Goal: Find specific page/section: Find specific page/section

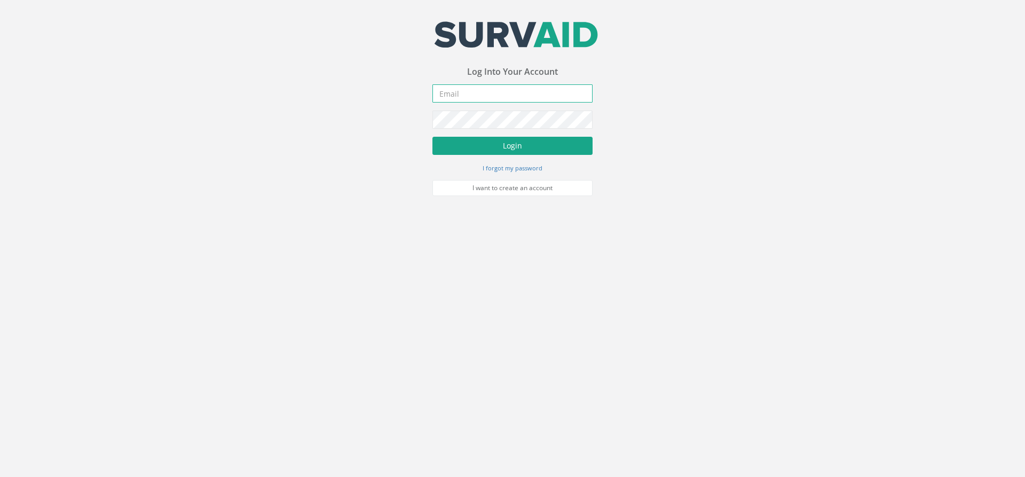
type input "[PERSON_NAME][EMAIL_ADDRESS][PERSON_NAME][DOMAIN_NAME]"
click at [543, 146] on button "Login" at bounding box center [512, 146] width 160 height 18
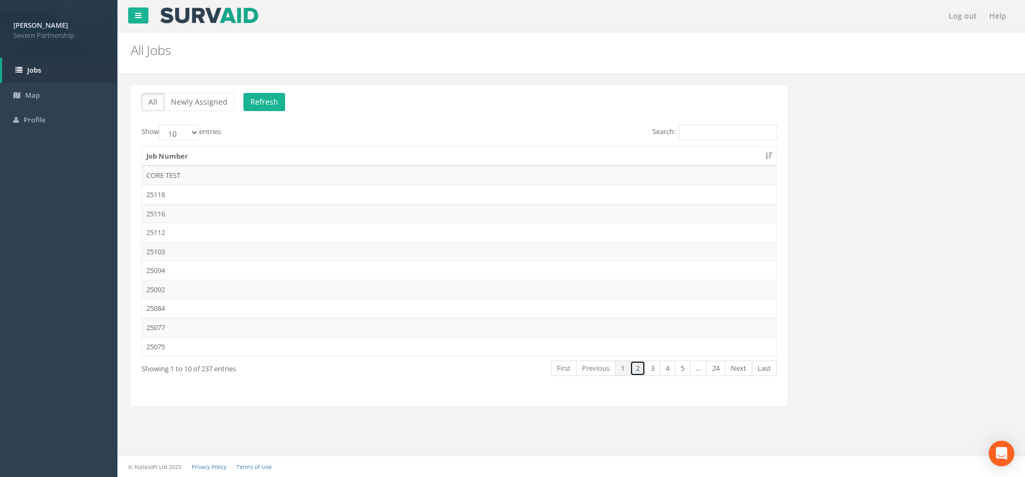
click at [638, 371] on link "2" at bounding box center [637, 367] width 15 height 15
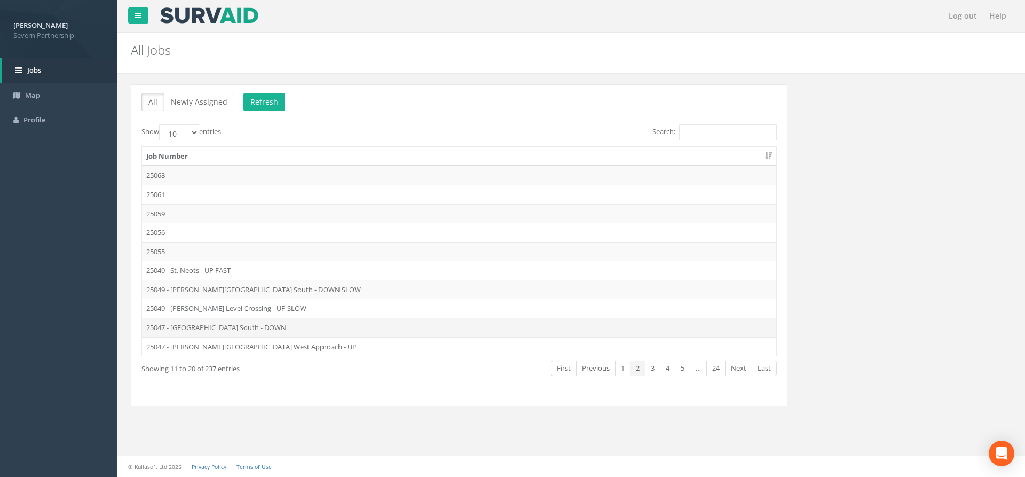
click at [254, 330] on td "25047 - [GEOGRAPHIC_DATA] South - DOWN" at bounding box center [459, 327] width 634 height 19
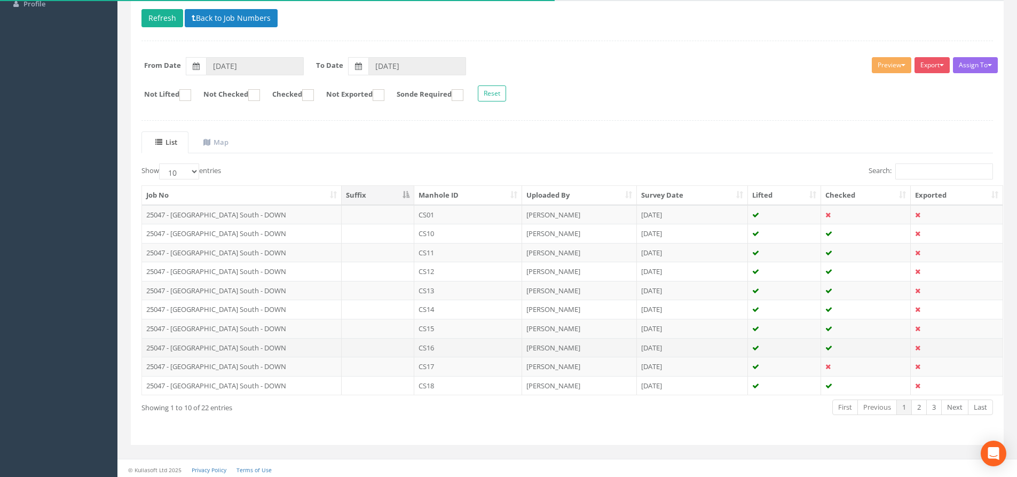
scroll to position [118, 0]
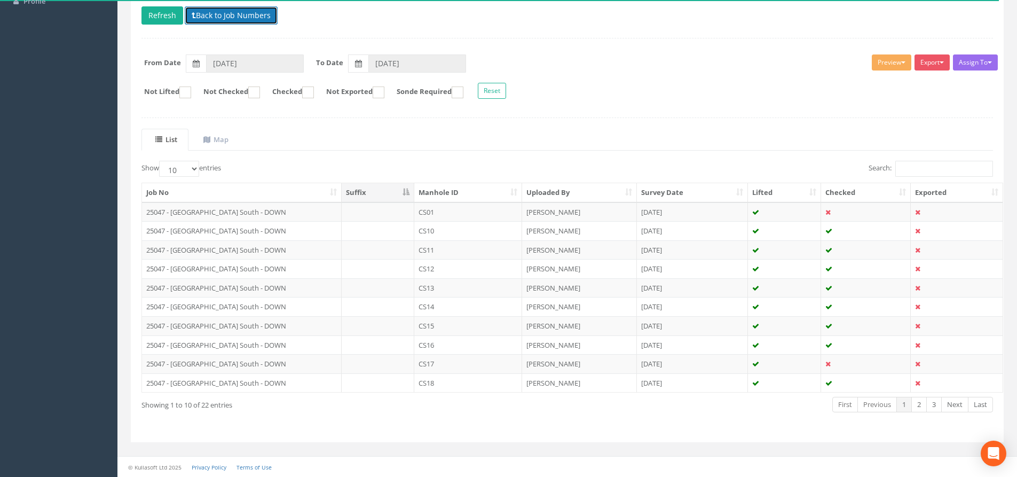
click at [216, 17] on button "Back to Job Numbers" at bounding box center [231, 15] width 93 height 18
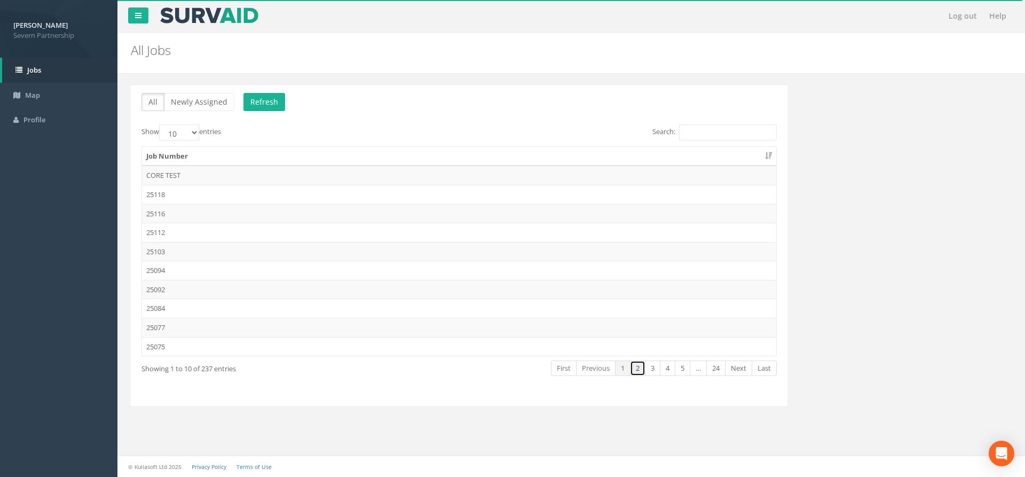
click at [641, 373] on link "2" at bounding box center [637, 367] width 15 height 15
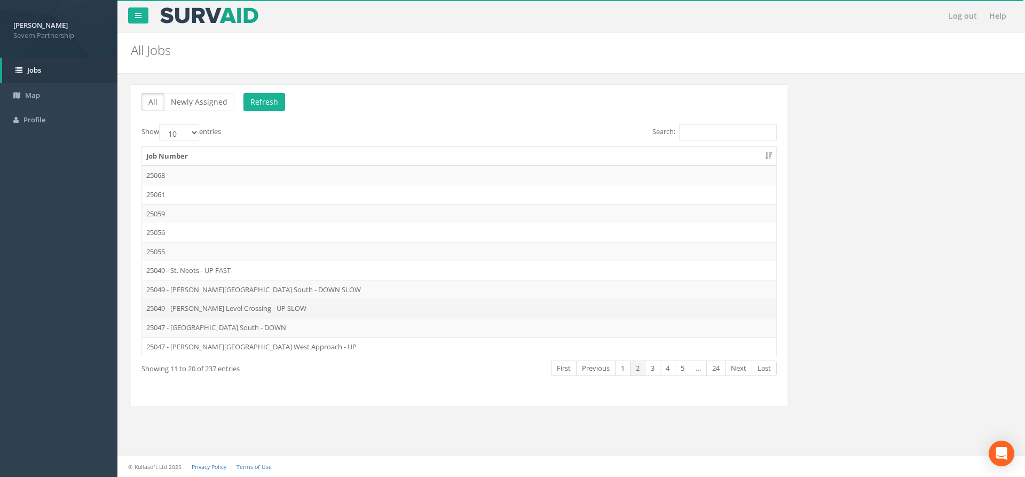
click at [277, 308] on td "25049 - [PERSON_NAME] Level Crossing - UP SLOW" at bounding box center [459, 307] width 634 height 19
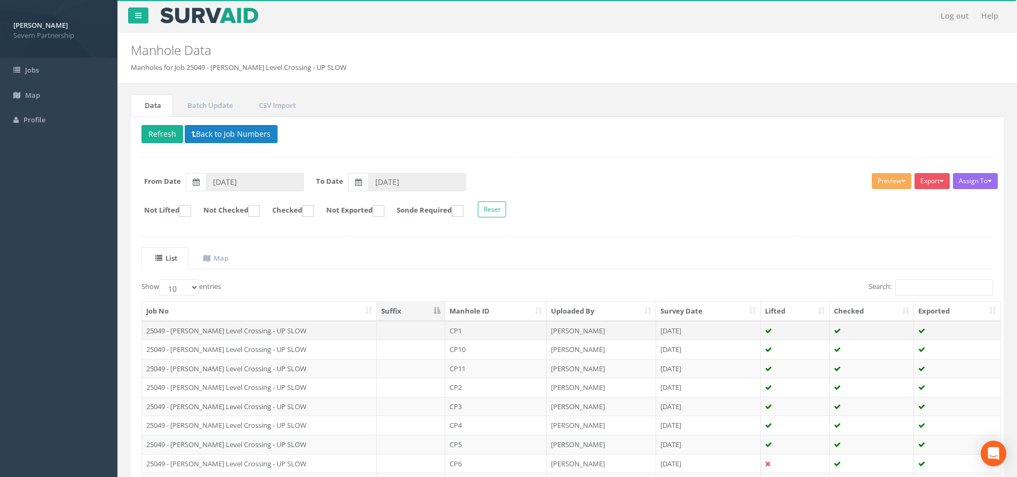
click at [430, 331] on td at bounding box center [411, 330] width 68 height 19
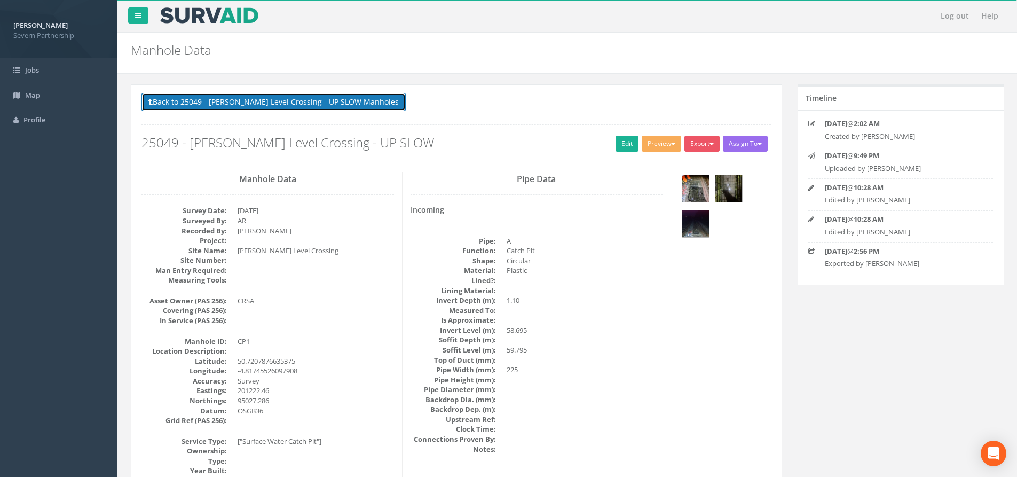
click at [313, 95] on button "Back to 25049 - [PERSON_NAME] Level Crossing - UP SLOW Manholes" at bounding box center [273, 102] width 264 height 18
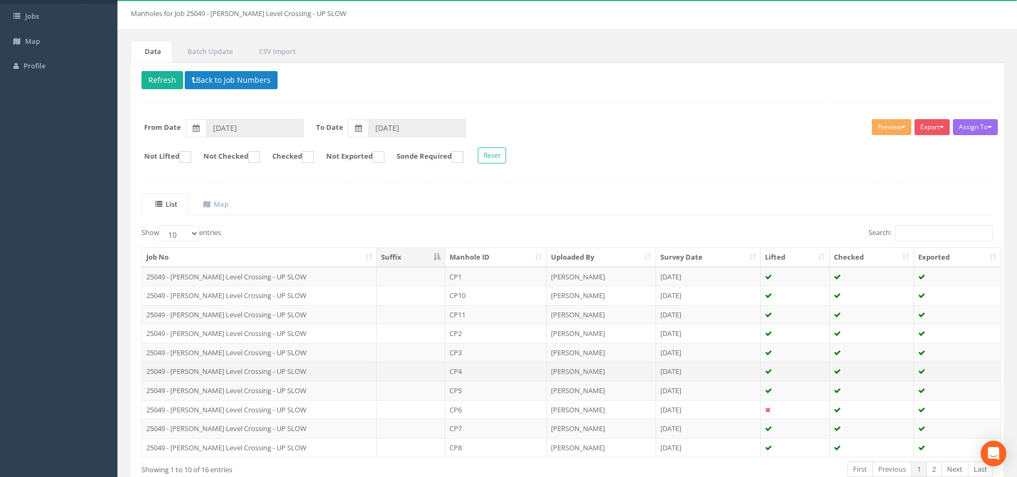
scroll to position [118, 0]
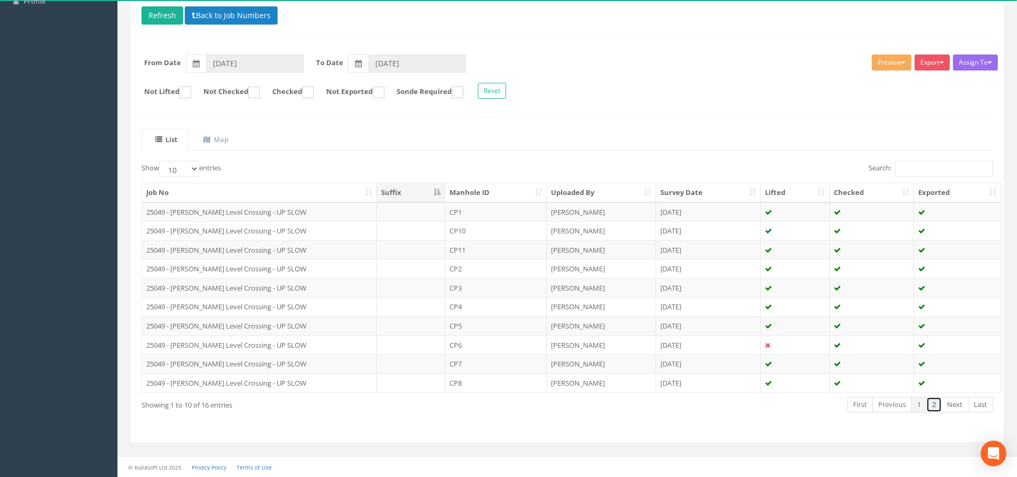
click at [929, 409] on link "2" at bounding box center [933, 404] width 15 height 15
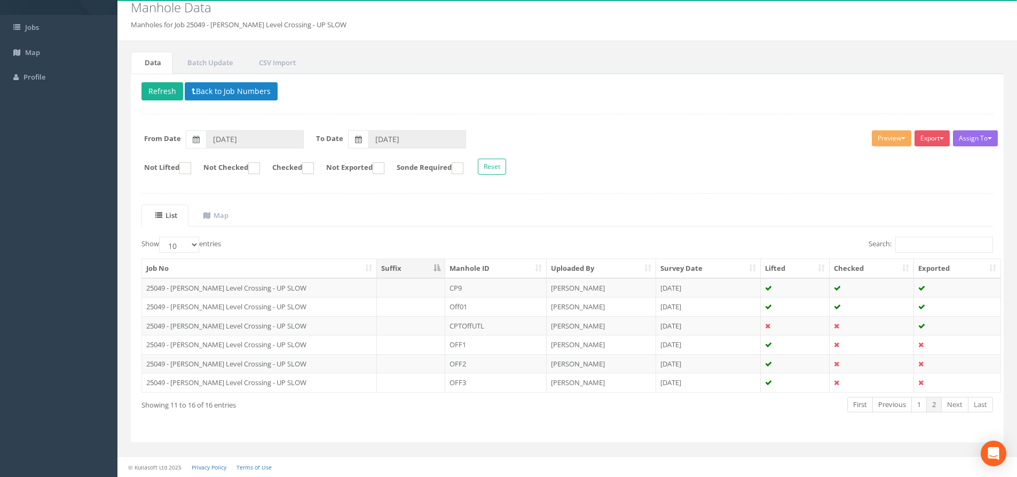
scroll to position [43, 0]
click at [896, 139] on button "Preview" at bounding box center [891, 138] width 39 height 16
click at [887, 158] on link "SP Manhole" at bounding box center [871, 160] width 81 height 17
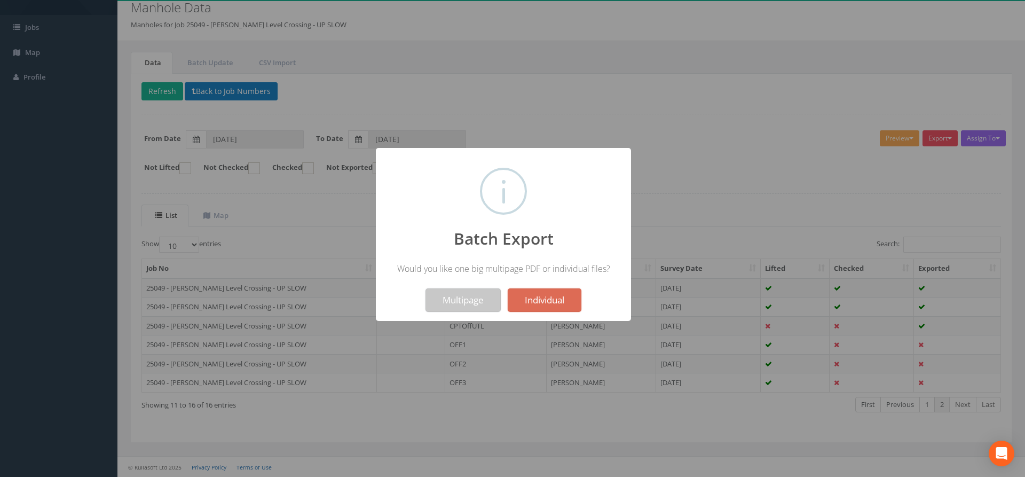
click at [468, 297] on button "Multipage" at bounding box center [462, 299] width 75 height 23
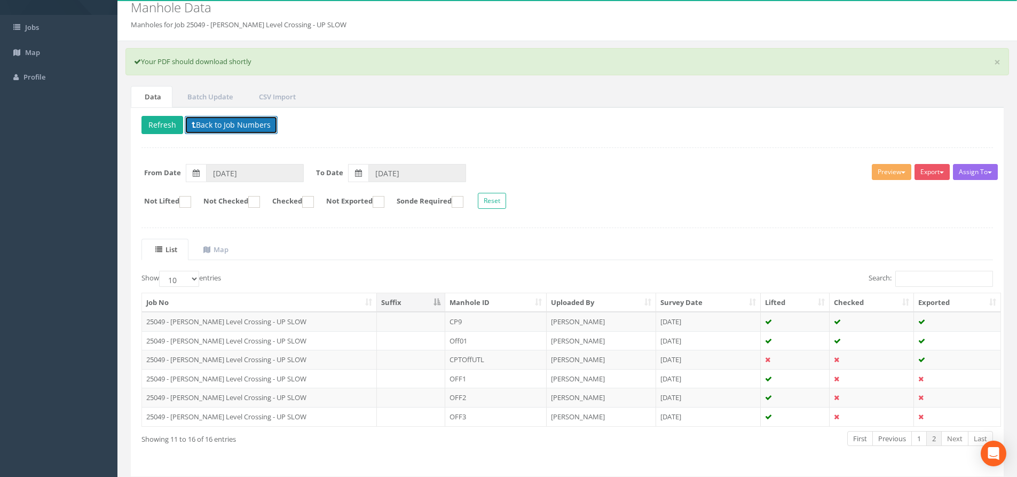
click at [233, 122] on button "Back to Job Numbers" at bounding box center [231, 125] width 93 height 18
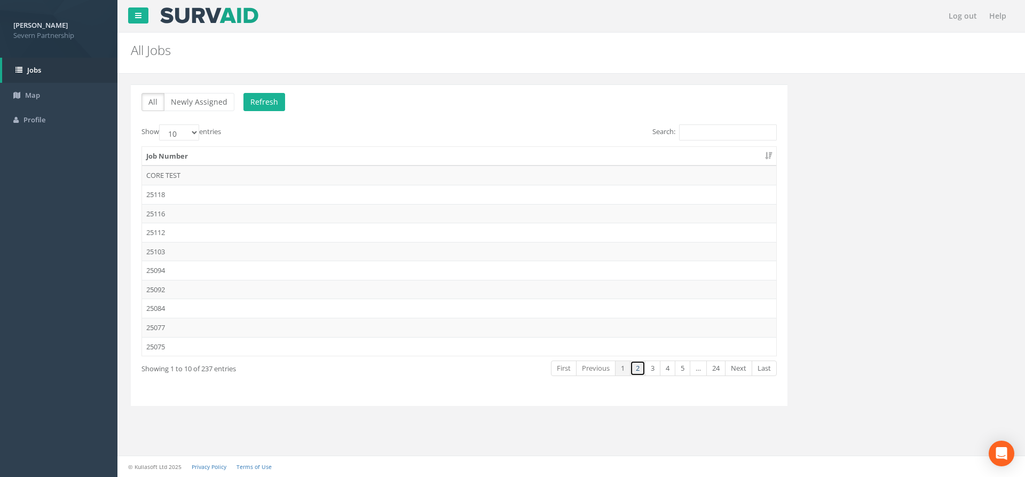
click at [635, 373] on link "2" at bounding box center [637, 367] width 15 height 15
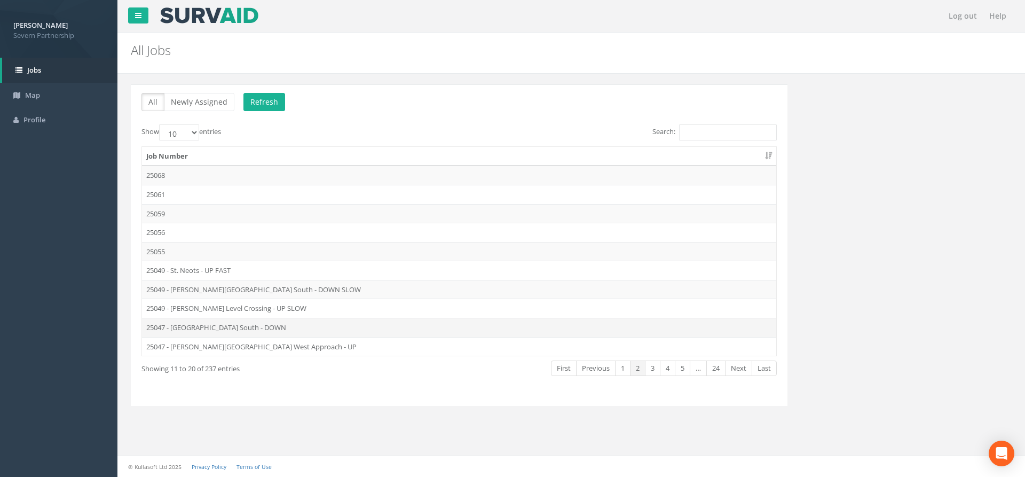
click at [202, 330] on td "25047 - [GEOGRAPHIC_DATA] South - DOWN" at bounding box center [459, 327] width 634 height 19
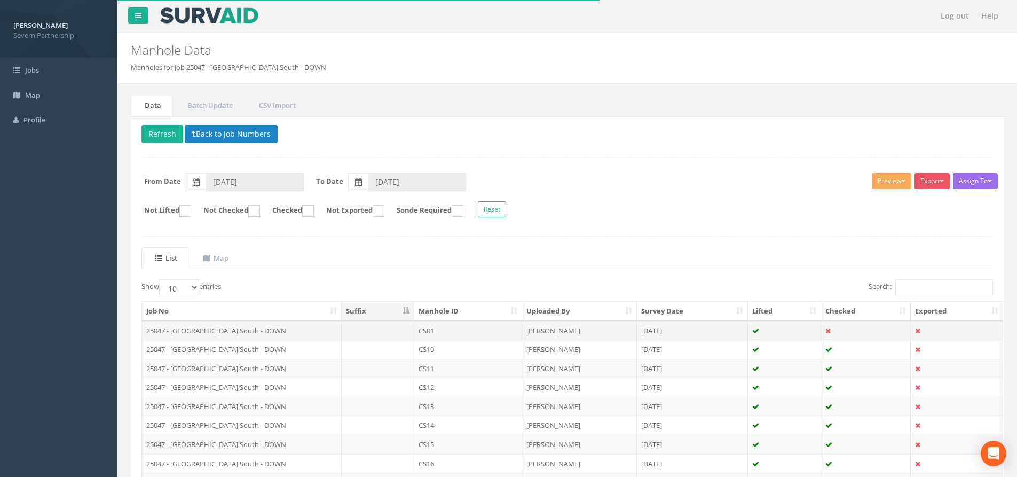
click at [241, 330] on td "25047 - [GEOGRAPHIC_DATA] South - DOWN" at bounding box center [242, 330] width 200 height 19
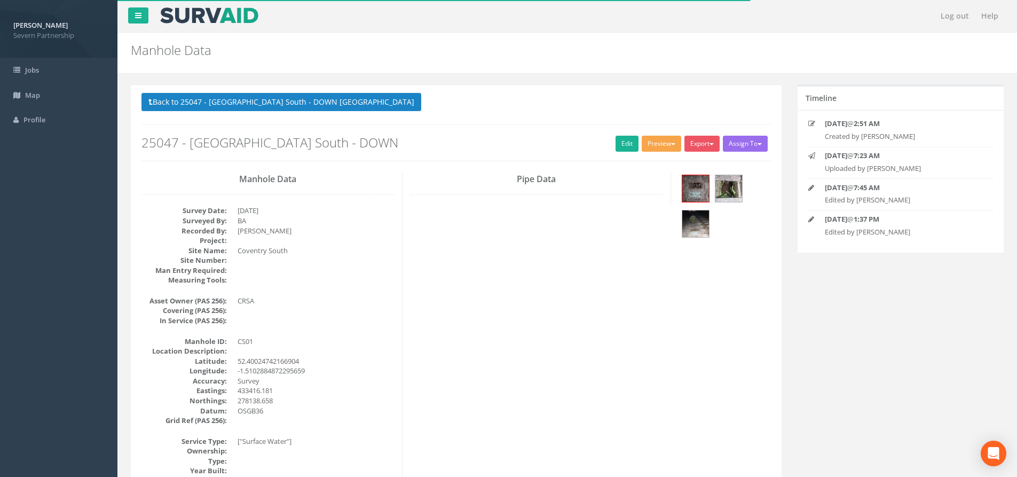
click at [655, 143] on button "Preview" at bounding box center [661, 144] width 39 height 16
click at [626, 165] on link "SP Manhole" at bounding box center [641, 165] width 81 height 17
